Goal: Find specific page/section: Find specific page/section

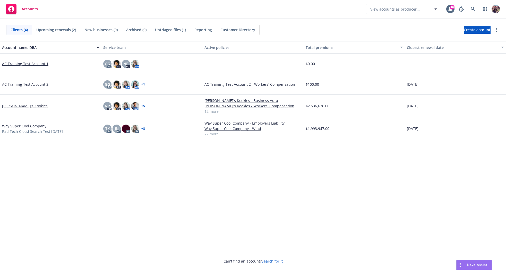
click at [407, 26] on div "Clients (4) Upcoming renewals (2) New businesses (0) Archived (0) Untriaged fil…" at bounding box center [253, 30] width 494 height 10
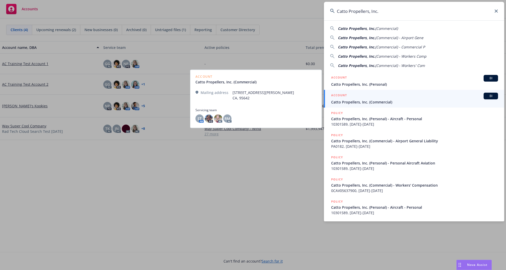
type input "Catto Propellers, Inc."
click at [352, 98] on div "ACCOUNT BI" at bounding box center [414, 96] width 167 height 7
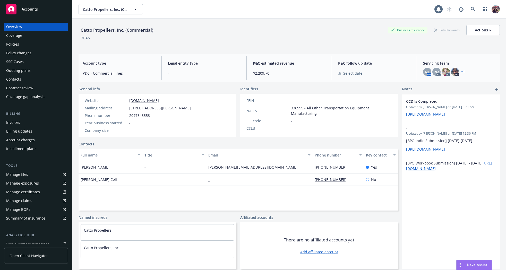
click at [8, 47] on div "Policies" at bounding box center [12, 44] width 13 height 8
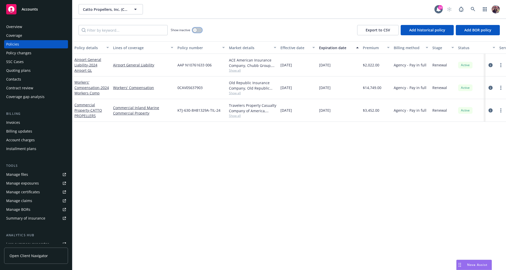
click at [198, 32] on button "button" at bounding box center [197, 30] width 10 height 5
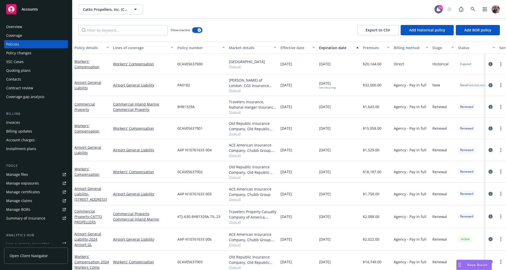
scroll to position [30, 0]
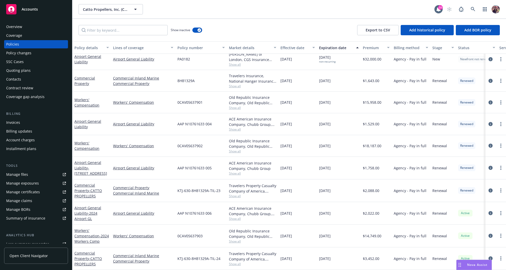
click at [380, 15] on div "Catto Propellers, Inc. (Commercial) Catto Propellers, Inc. (Commercial) 10" at bounding box center [289, 9] width 434 height 19
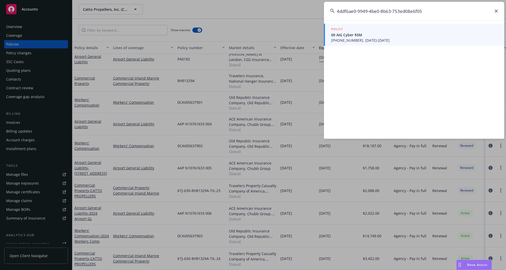
type input "4ddf6ae0-9949-4be0-8b63-753ed08e6f05"
click at [369, 41] on span "[PHONE_NUMBER], [DATE]-[DATE]" at bounding box center [414, 40] width 167 height 5
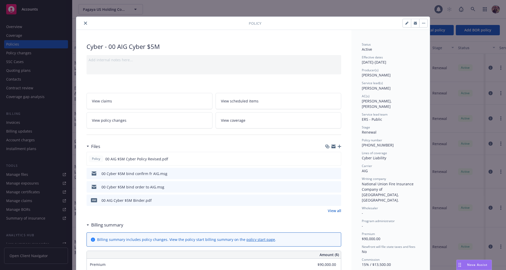
scroll to position [109, 0]
